Goal: Browse casually

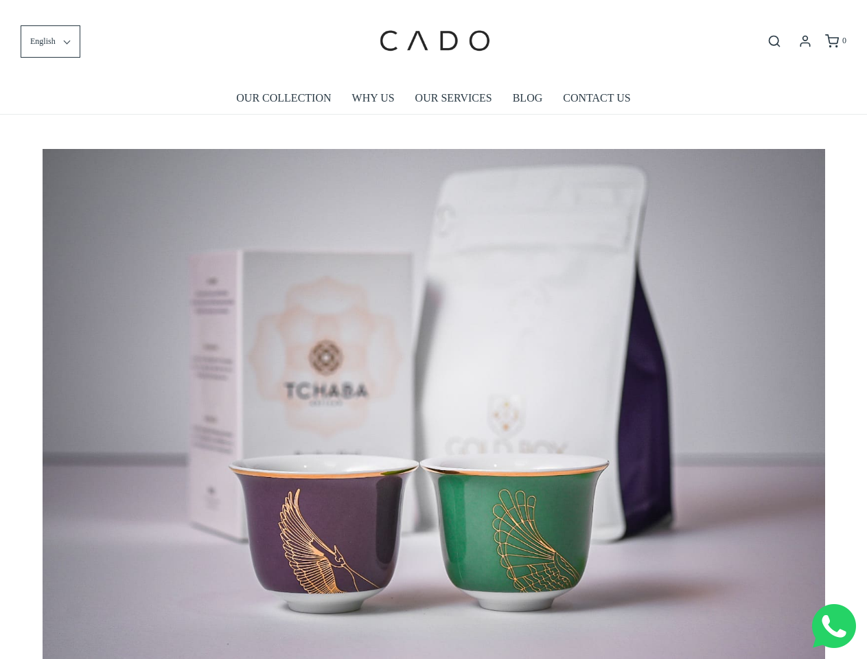
scroll to position [0, 7827]
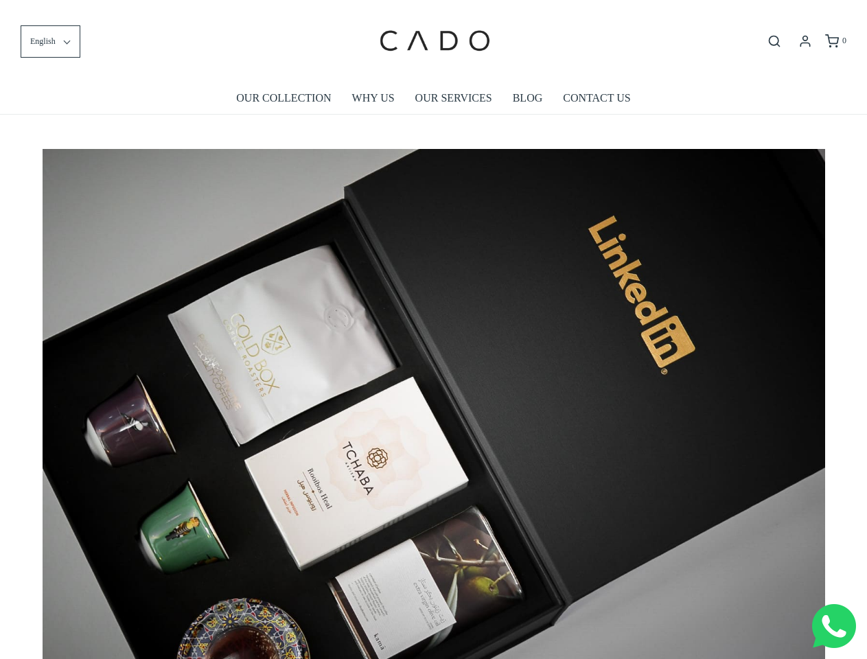
click at [433, 330] on img at bounding box center [434, 410] width 783 height 522
click at [50, 41] on span "English" at bounding box center [42, 41] width 25 height 13
click at [774, 41] on icon "Open search bar" at bounding box center [774, 41] width 16 height 14
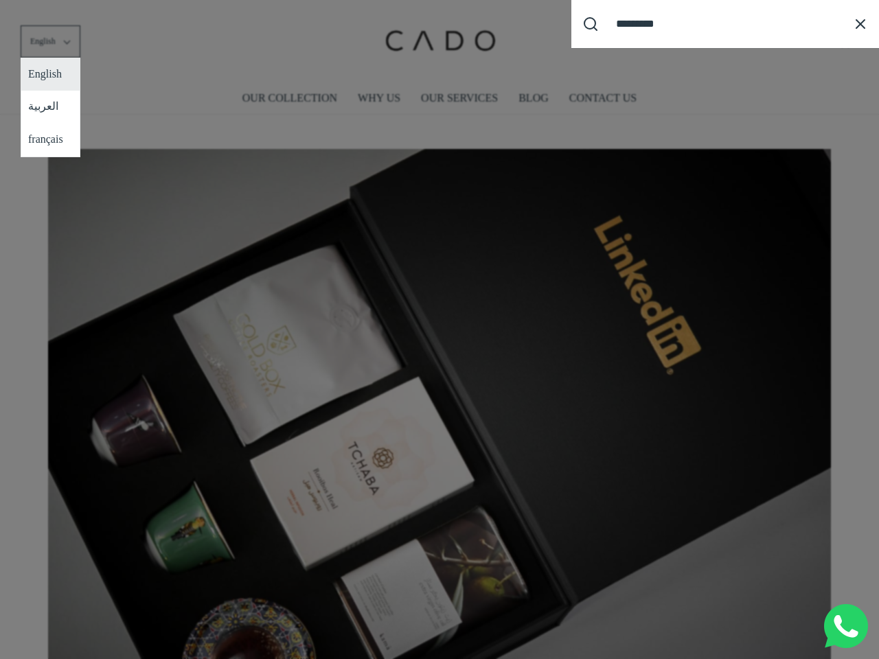
click at [434, 399] on div "Search our site cadogifting Loading..." at bounding box center [439, 329] width 879 height 659
